Goal: Task Accomplishment & Management: Use online tool/utility

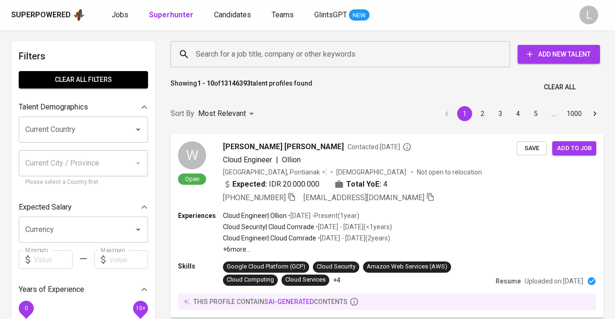
click at [591, 7] on div "L" at bounding box center [588, 15] width 19 height 19
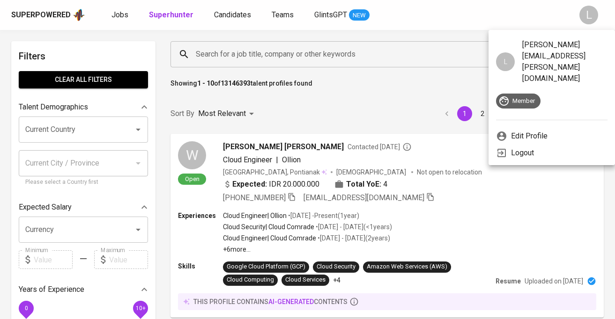
click at [489, 13] on div at bounding box center [307, 159] width 615 height 319
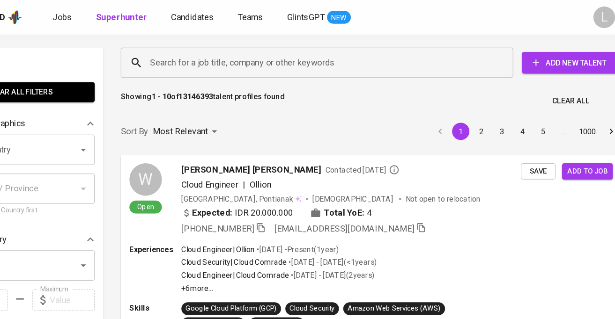
click at [587, 14] on div "L" at bounding box center [588, 15] width 19 height 19
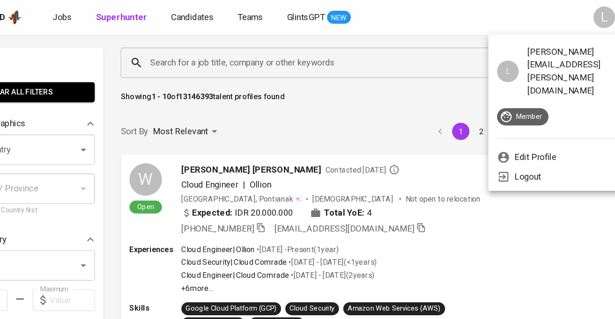
click at [489, 15] on div at bounding box center [307, 159] width 615 height 319
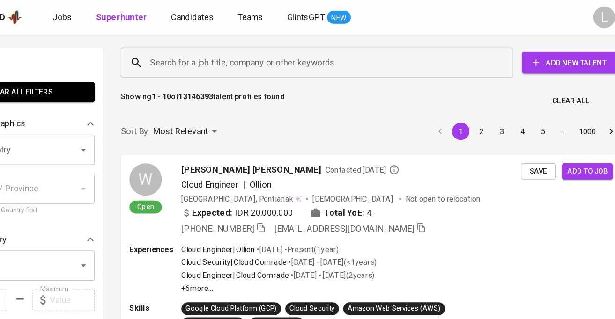
click at [454, 17] on div "Superpowered Jobs Superhunter Candidates Teams GlintsGPT NEW" at bounding box center [292, 15] width 563 height 14
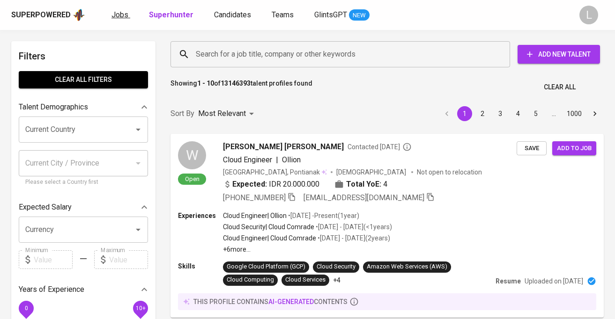
click at [125, 18] on span "Jobs" at bounding box center [119, 14] width 17 height 9
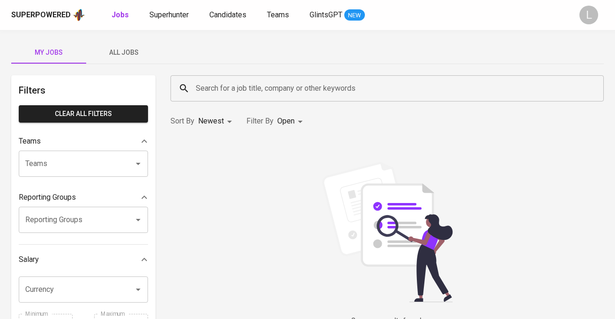
click at [134, 52] on span "All Jobs" at bounding box center [124, 53] width 64 height 12
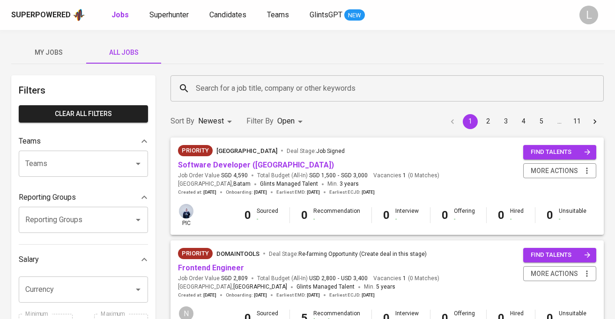
click at [336, 111] on div "Sort By Newest NEWEST Filter By Open OPEN 1 2 3 4 5 … 11" at bounding box center [387, 121] width 444 height 29
click at [296, 124] on div at bounding box center [307, 159] width 615 height 319
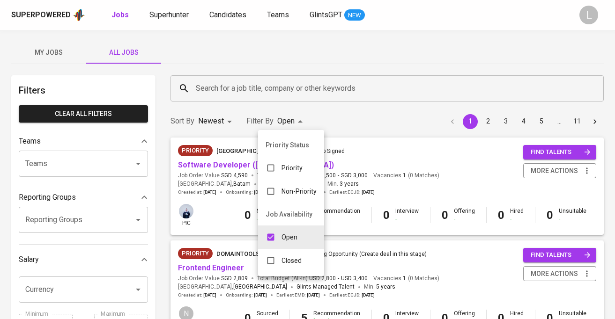
click at [279, 240] on input "checkbox" at bounding box center [271, 238] width 18 height 18
checkbox input "false"
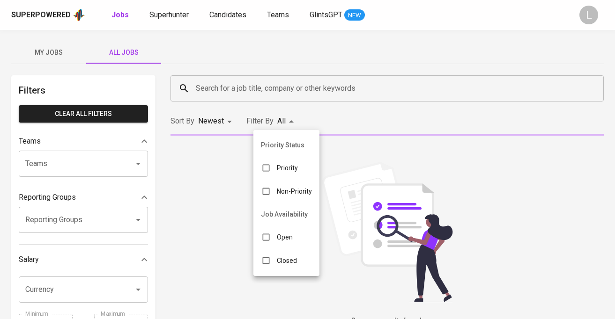
click at [287, 261] on p "Closed" at bounding box center [287, 260] width 20 height 9
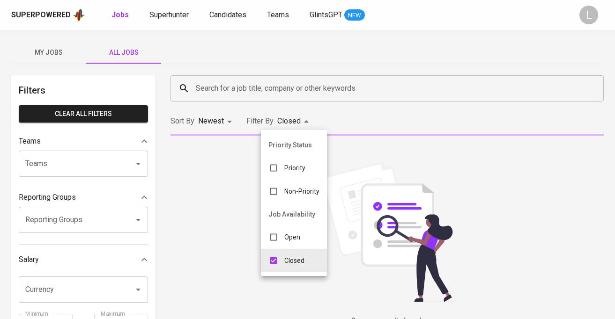
type input "CLOSE"
checkbox input "true"
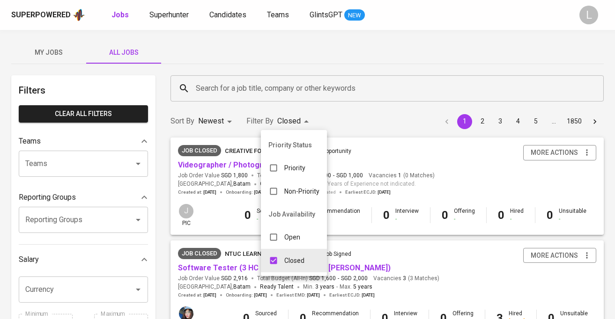
click at [452, 156] on div at bounding box center [307, 159] width 615 height 319
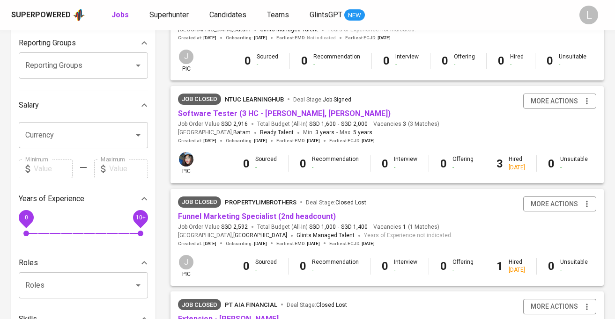
scroll to position [143, 0]
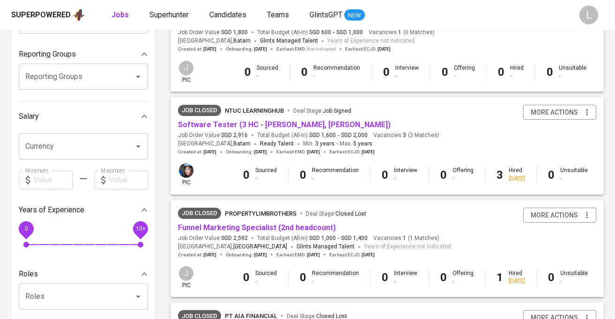
click at [53, 146] on input "Currency" at bounding box center [70, 147] width 95 height 18
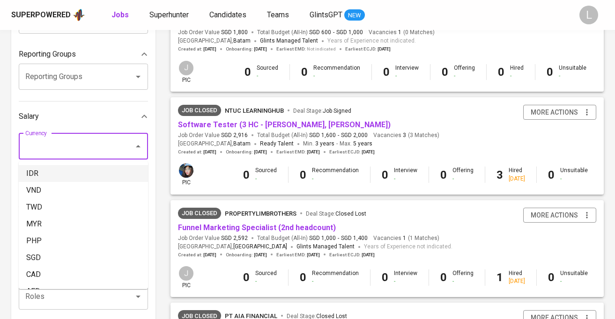
click at [47, 175] on li "IDR" at bounding box center [83, 173] width 129 height 17
type input "IDR"
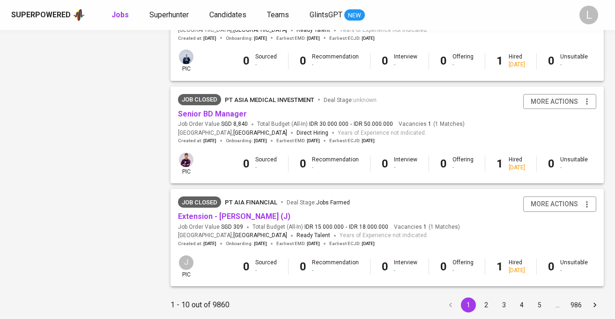
scroll to position [880, 0]
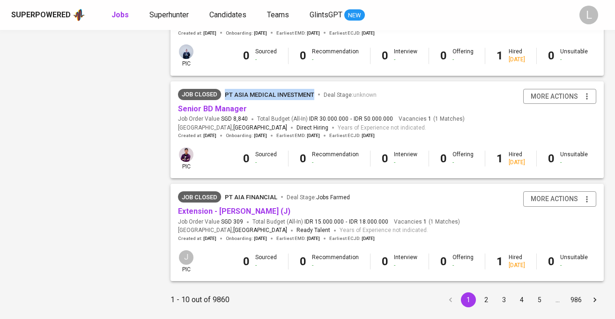
drag, startPoint x: 235, startPoint y: 83, endPoint x: 317, endPoint y: 97, distance: 83.7
click at [317, 97] on div "Job Closed PT Asia Medical Investment Deal Stage : unknown Senior BD Manager Jo…" at bounding box center [386, 114] width 433 height 66
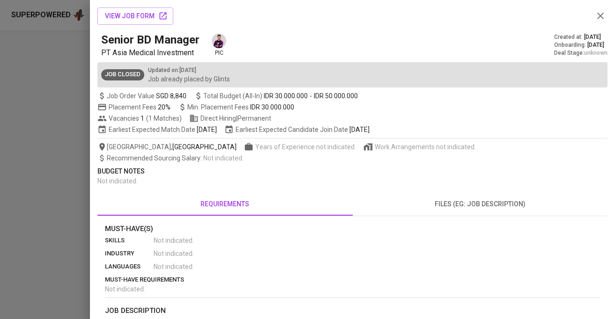
copy span "PT Asia Medical Investment"
drag, startPoint x: 196, startPoint y: 53, endPoint x: 112, endPoint y: 51, distance: 83.9
click at [112, 51] on p "PT Asia Medical Investment" at bounding box center [152, 52] width 102 height 11
copy span "Asia Medical Investment"
click at [603, 15] on icon "button" at bounding box center [600, 15] width 11 height 11
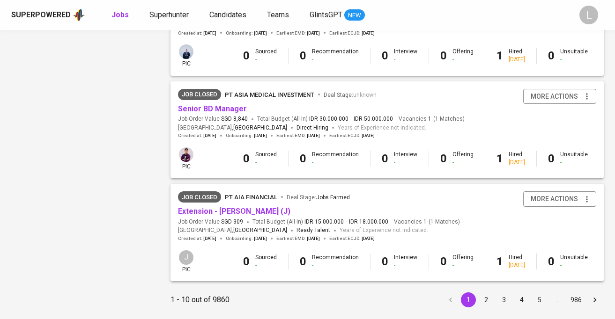
scroll to position [904, 0]
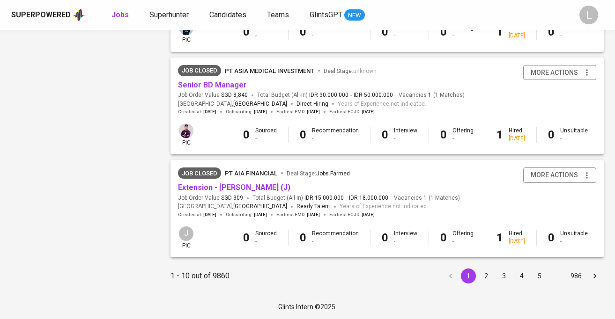
click at [537, 276] on button "5" at bounding box center [539, 276] width 15 height 15
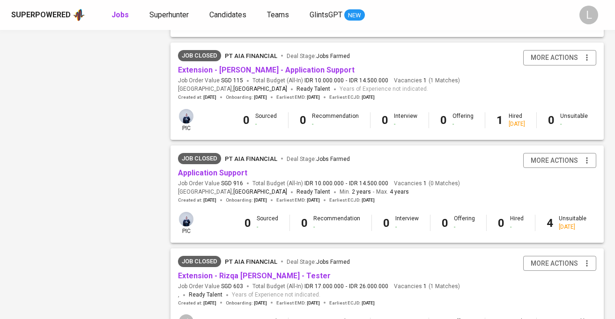
scroll to position [611, 0]
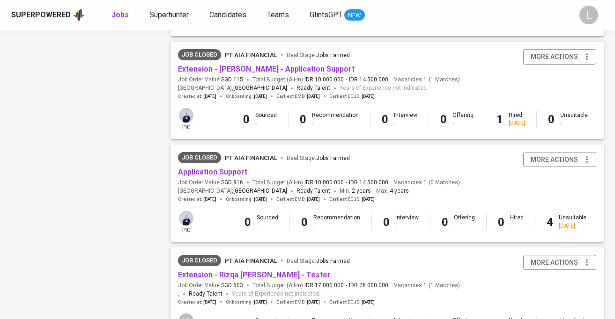
click at [333, 156] on span "Jobs Farmed" at bounding box center [333, 158] width 34 height 7
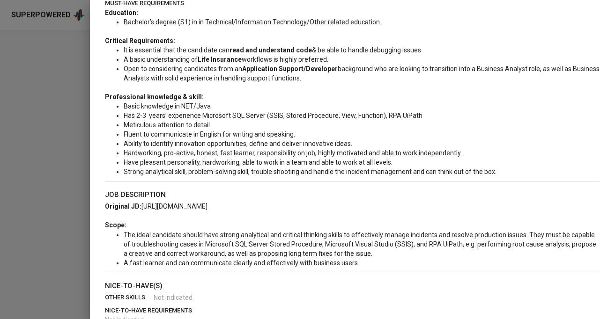
scroll to position [0, 0]
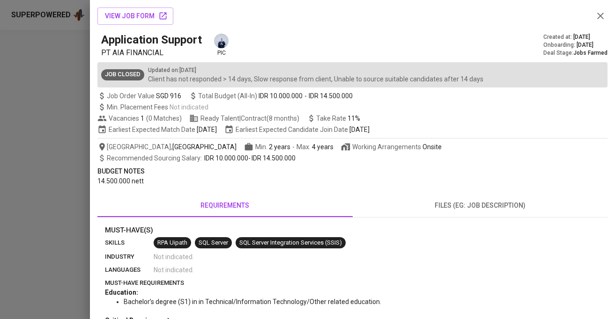
click at [602, 17] on icon "button" at bounding box center [600, 16] width 7 height 7
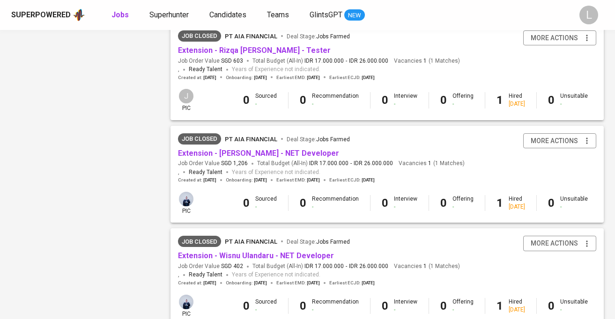
scroll to position [904, 0]
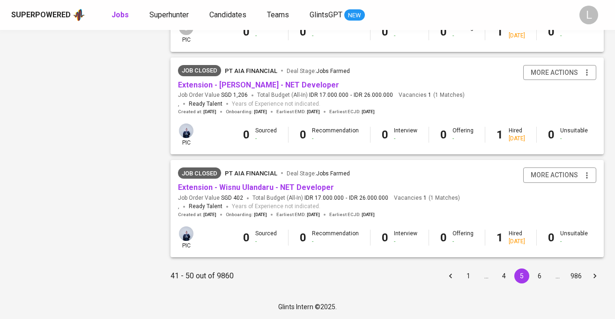
click at [545, 277] on button "6" at bounding box center [539, 276] width 15 height 15
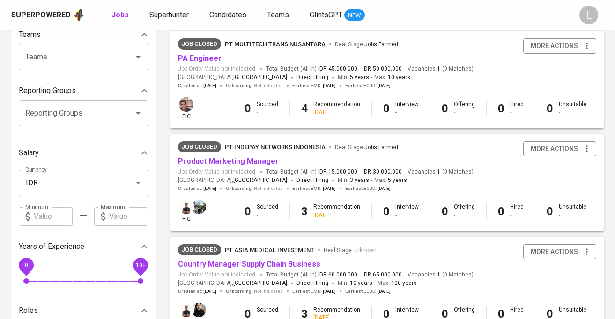
scroll to position [106, 0]
drag, startPoint x: 328, startPoint y: 141, endPoint x: 227, endPoint y: 145, distance: 100.8
click at [227, 145] on div "Job Closed PT Indepay Networks [GEOGRAPHIC_DATA] Deal Stage : Jobs Farmed Produ…" at bounding box center [386, 167] width 433 height 66
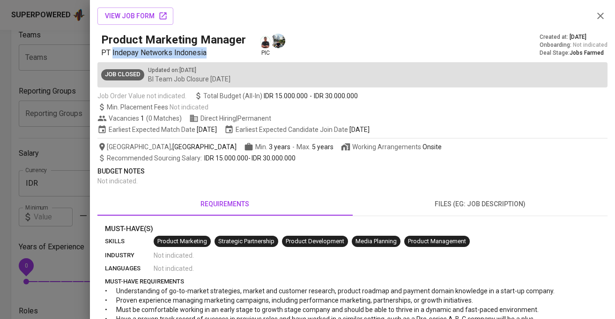
drag, startPoint x: 111, startPoint y: 52, endPoint x: 224, endPoint y: 49, distance: 112.5
click at [224, 50] on p "PT Indepay Networks Indonesia" at bounding box center [175, 52] width 148 height 11
copy span "Indepay Networks [GEOGRAPHIC_DATA]"
click at [483, 200] on span "files (eg: job description)" at bounding box center [480, 205] width 244 height 12
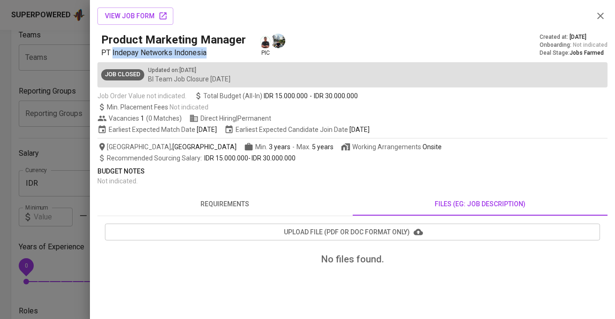
click at [215, 224] on button "upload file (pdf or doc format only)" at bounding box center [352, 232] width 495 height 17
click at [602, 13] on icon "button" at bounding box center [600, 16] width 7 height 7
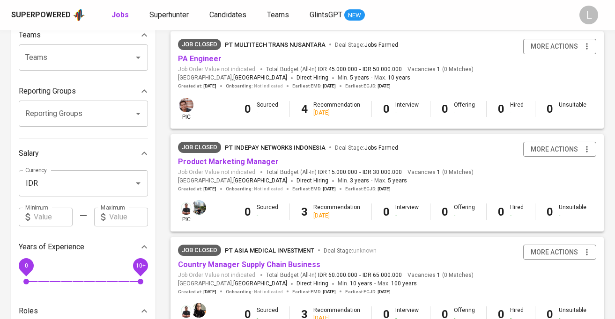
scroll to position [0, 0]
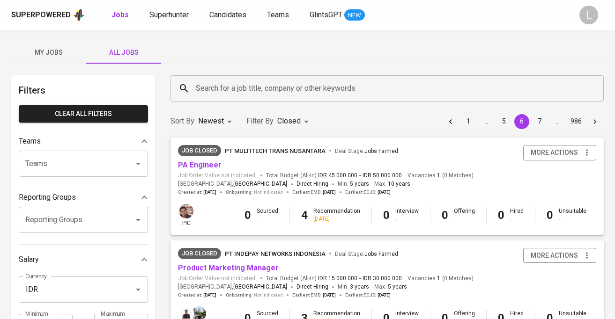
click at [589, 15] on div "L" at bounding box center [588, 15] width 19 height 19
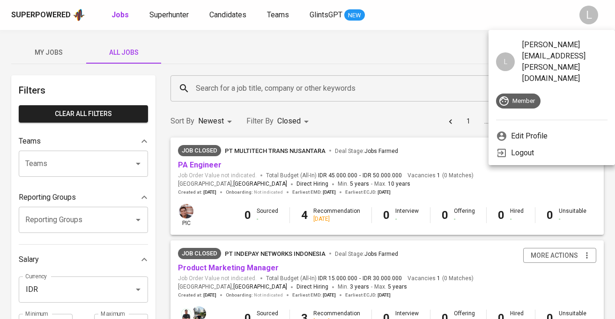
click at [530, 148] on p "Logout" at bounding box center [522, 153] width 23 height 11
